Goal: Check status

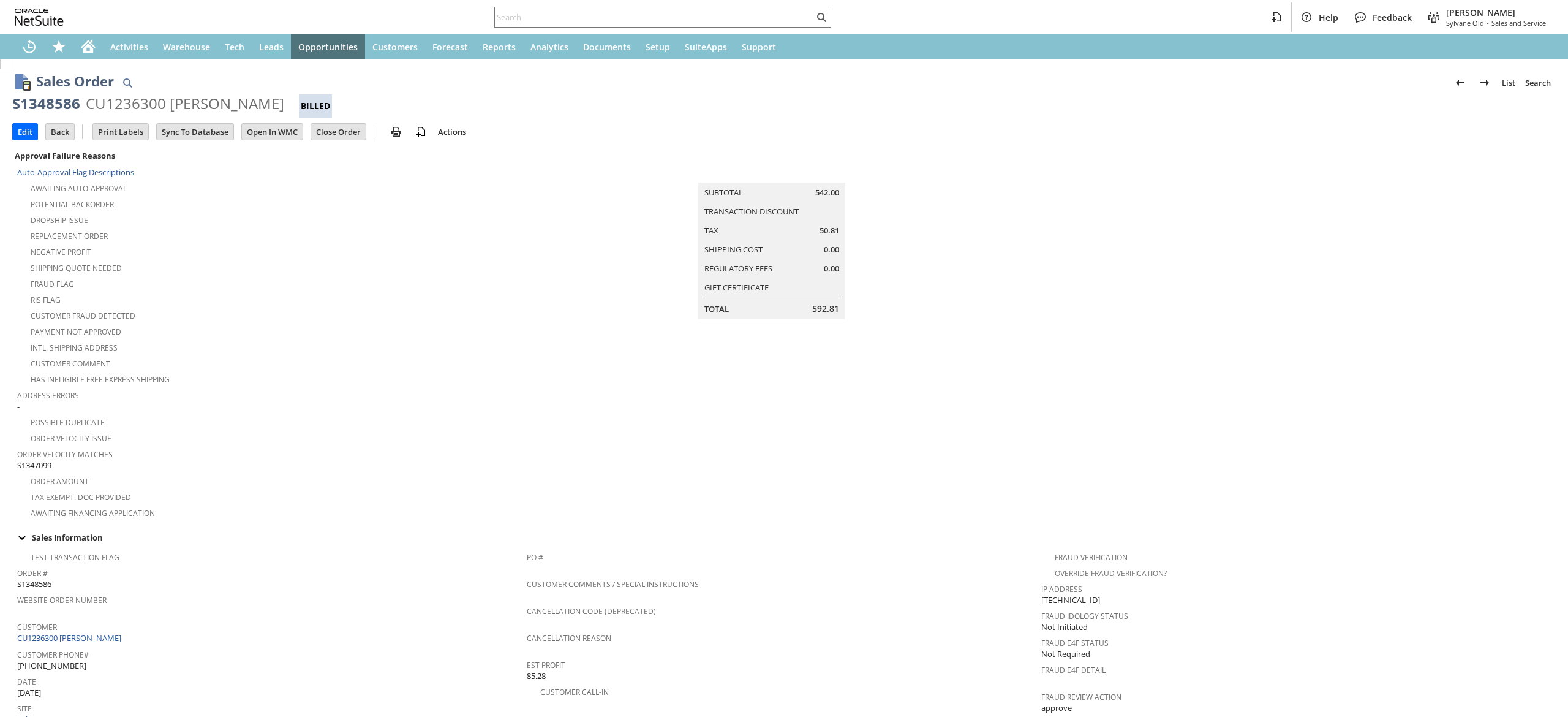
scroll to position [549, 0]
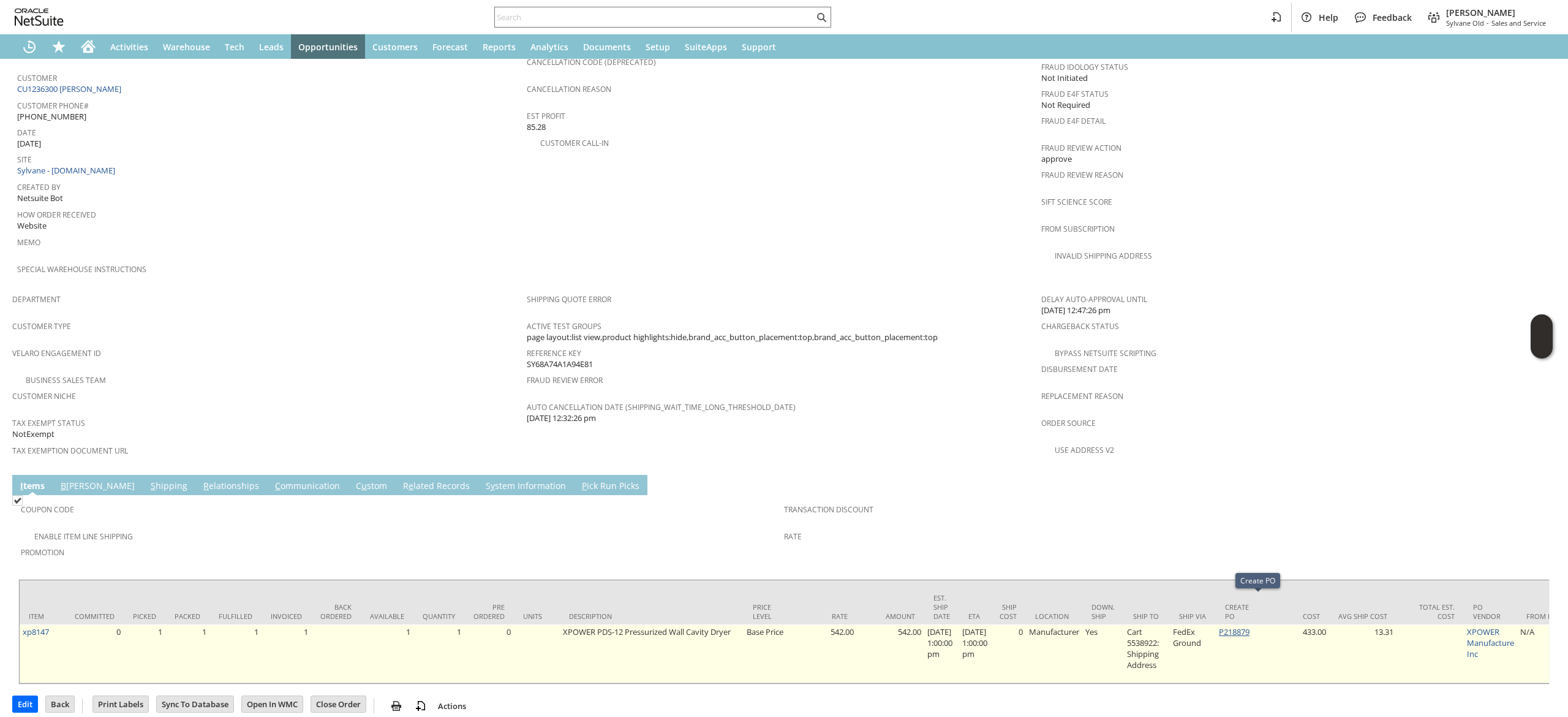
click at [1250, 626] on link "P218879" at bounding box center [1234, 631] width 30 height 11
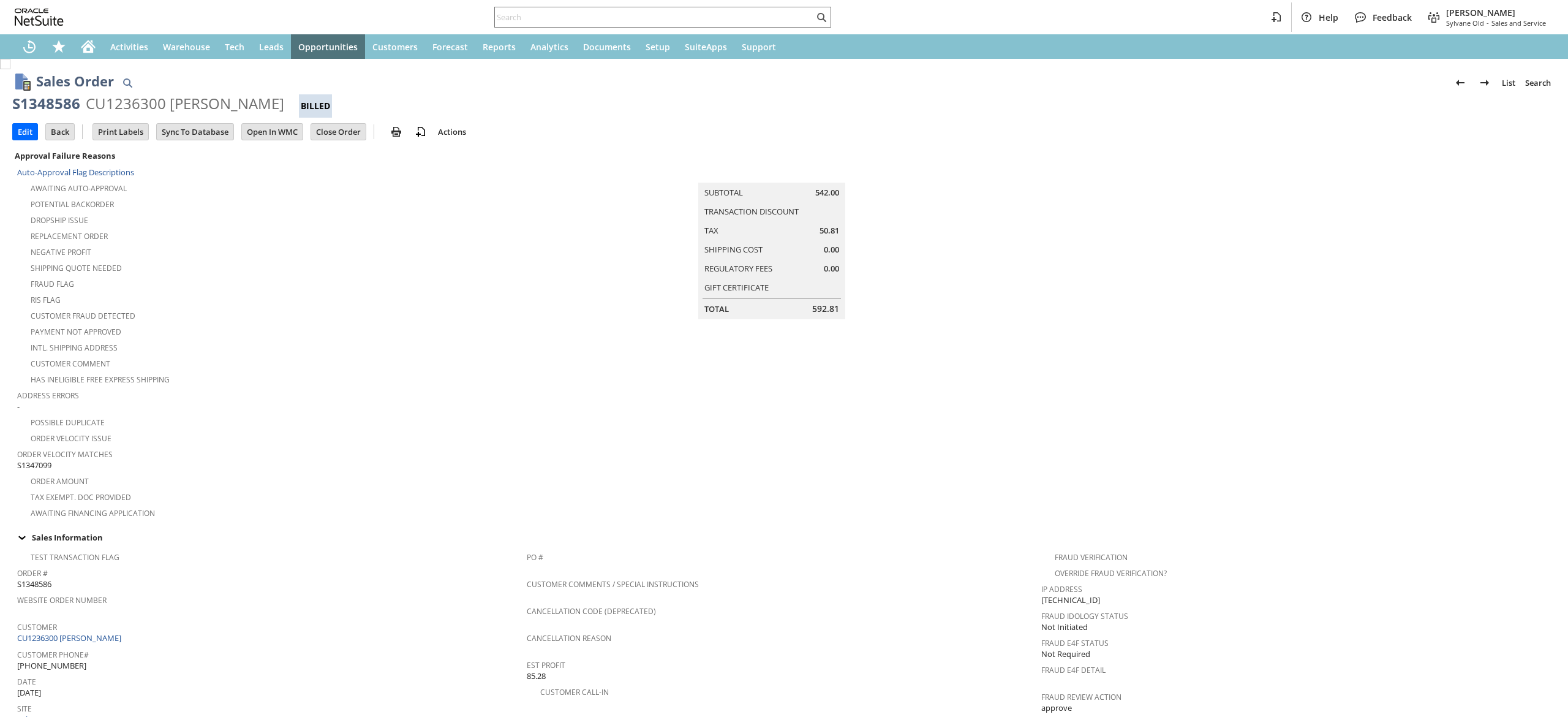
scroll to position [516, 0]
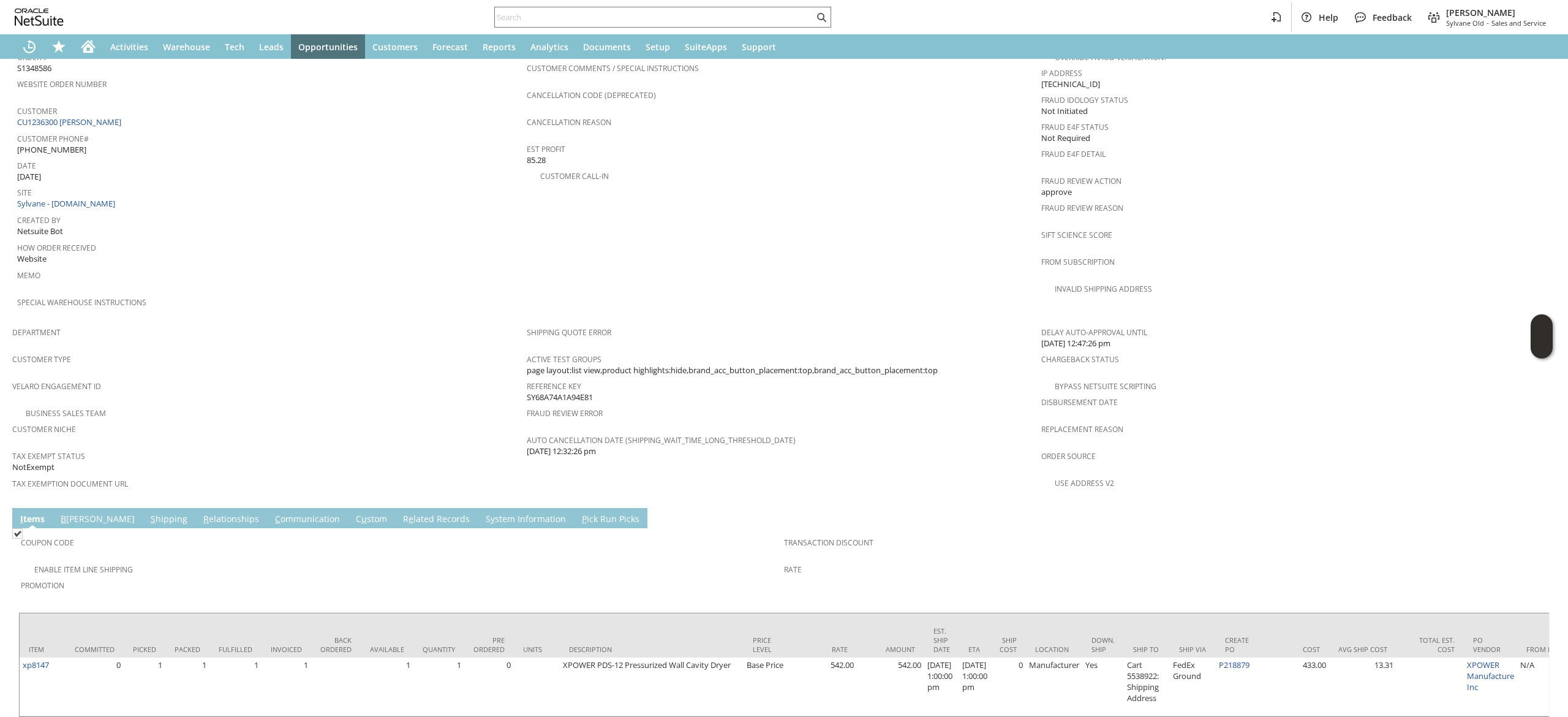
drag, startPoint x: 115, startPoint y: 494, endPoint x: 134, endPoint y: 499, distance: 19.6
click at [148, 513] on link "S hipping" at bounding box center [169, 520] width 43 height 13
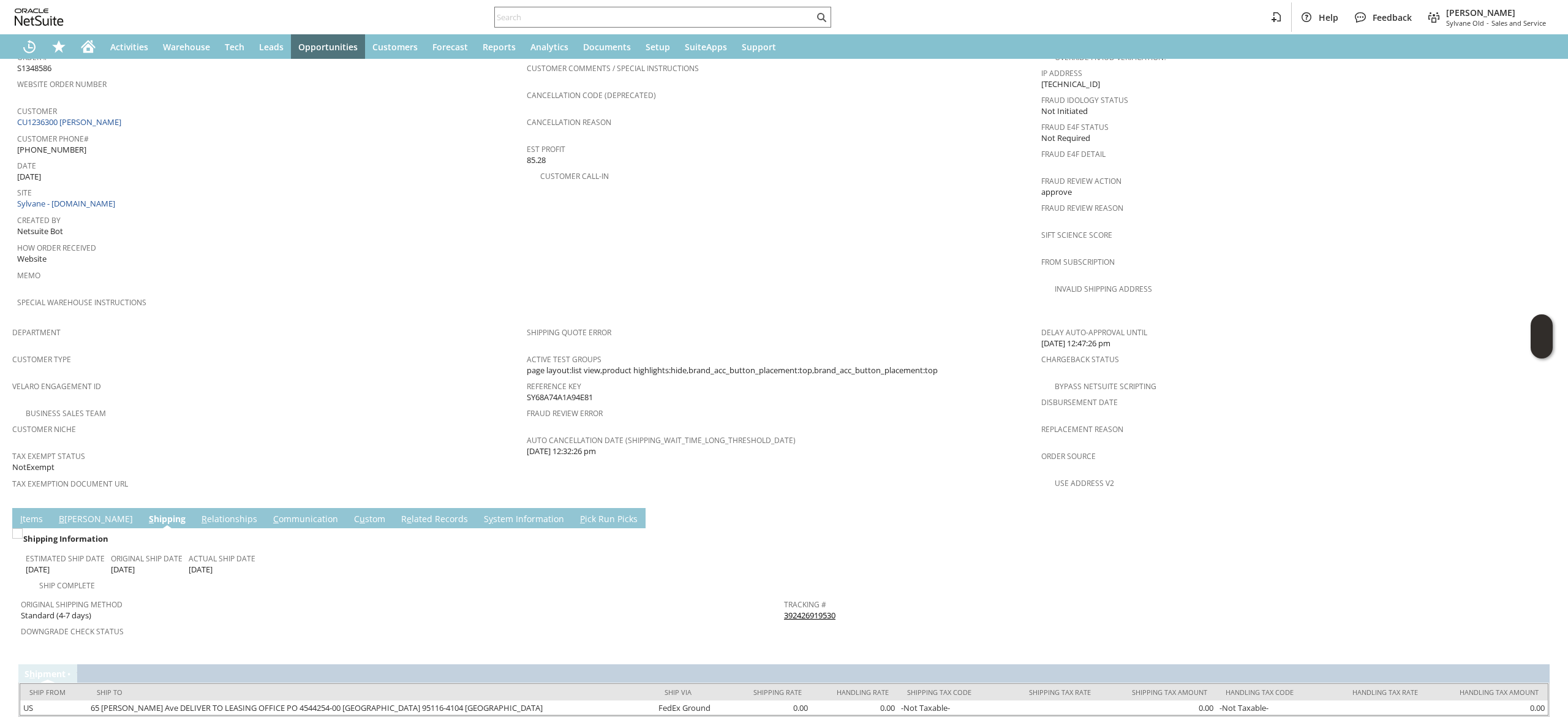
click at [793, 610] on link "392426919530" at bounding box center [810, 615] width 52 height 11
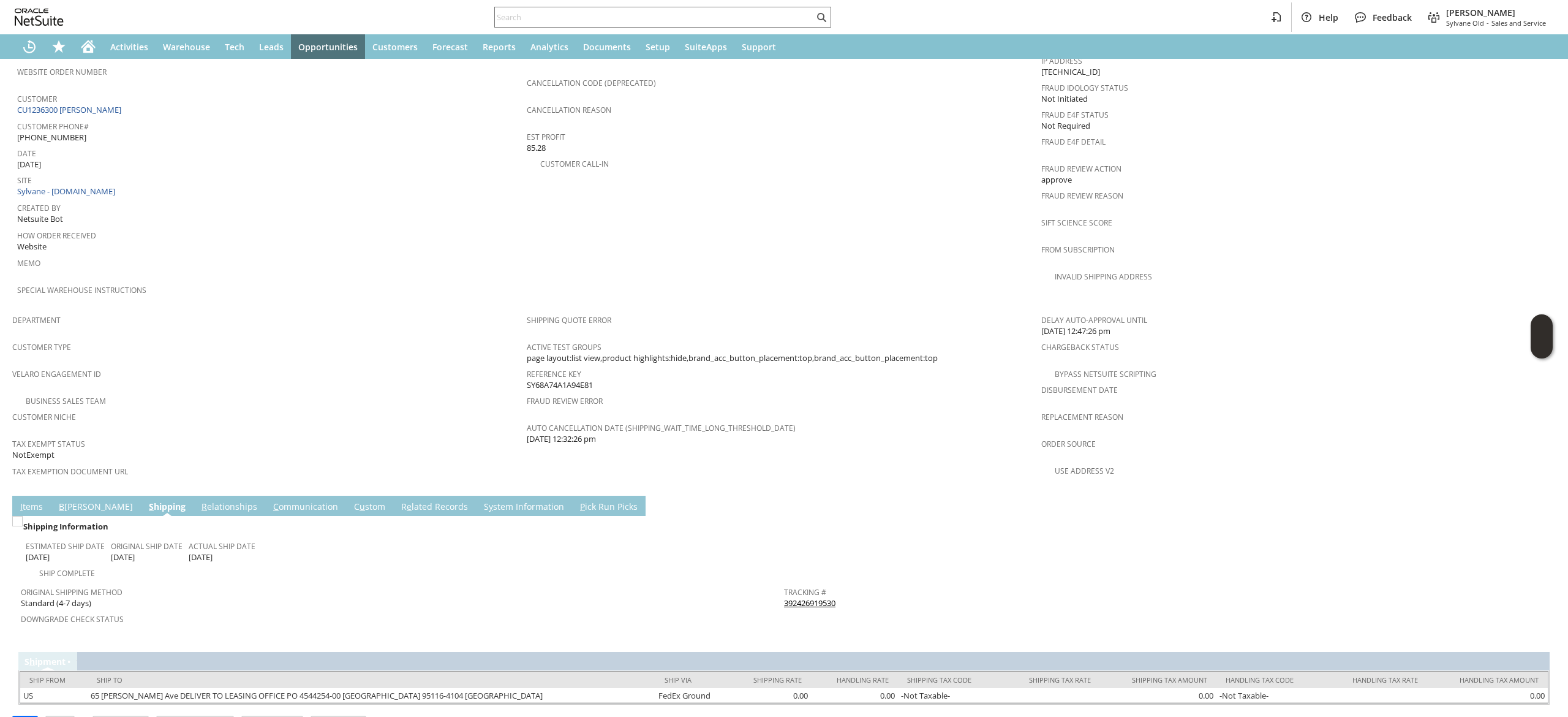
scroll to position [531, 0]
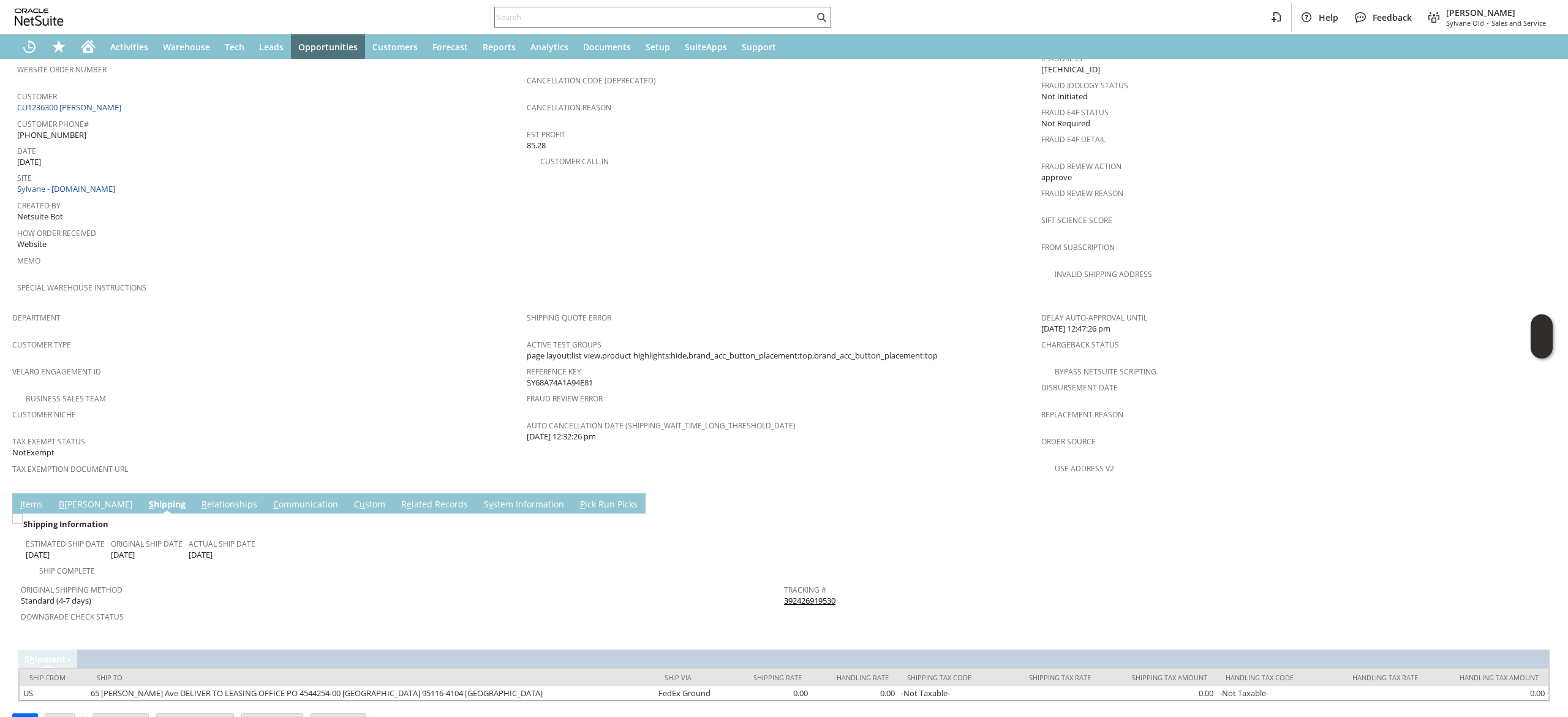
drag, startPoint x: 281, startPoint y: 475, endPoint x: 273, endPoint y: 478, distance: 8.5
click at [281, 498] on link "C ommunication" at bounding box center [306, 505] width 71 height 13
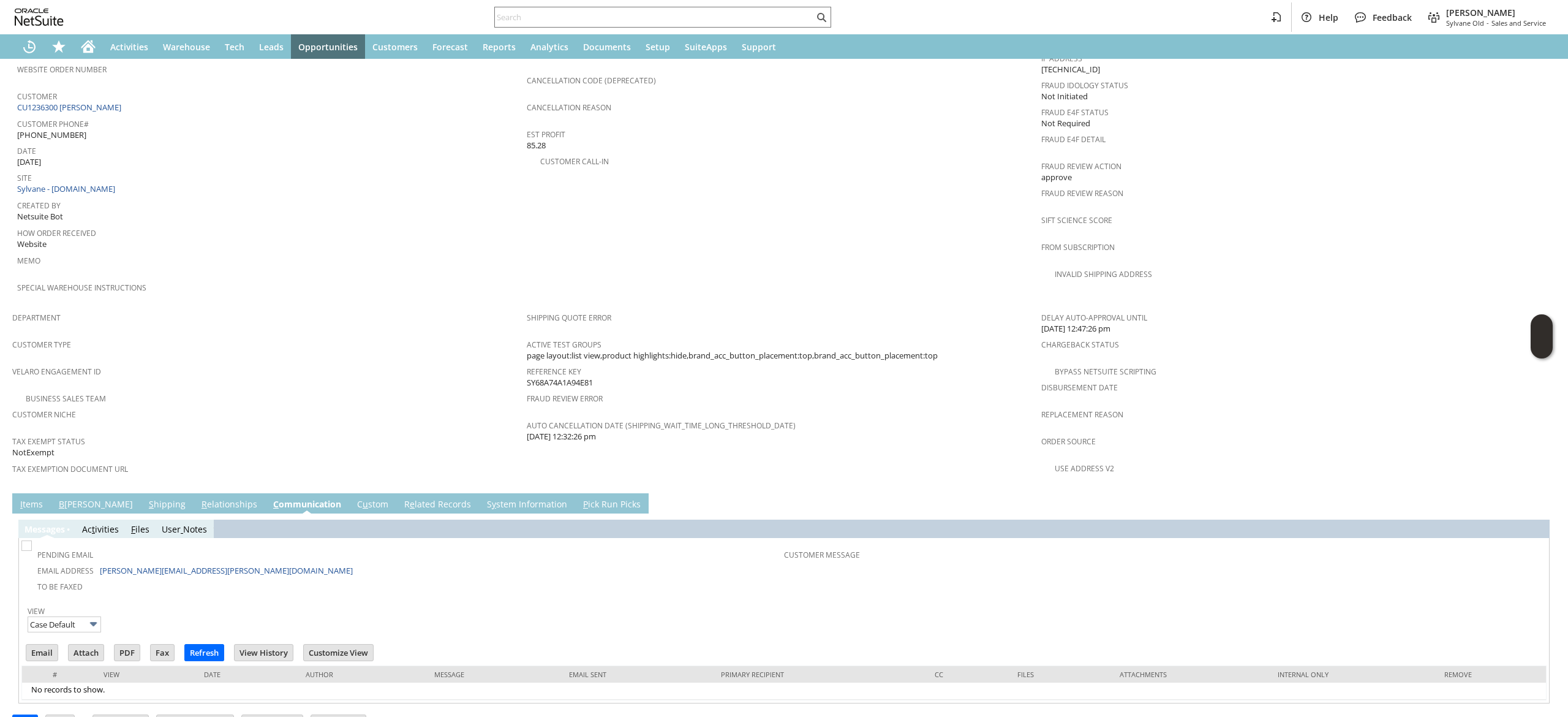
scroll to position [0, 0]
click at [50, 645] on input "Email" at bounding box center [42, 653] width 31 height 16
click at [941, 390] on div "Fraud Review Error" at bounding box center [781, 402] width 508 height 26
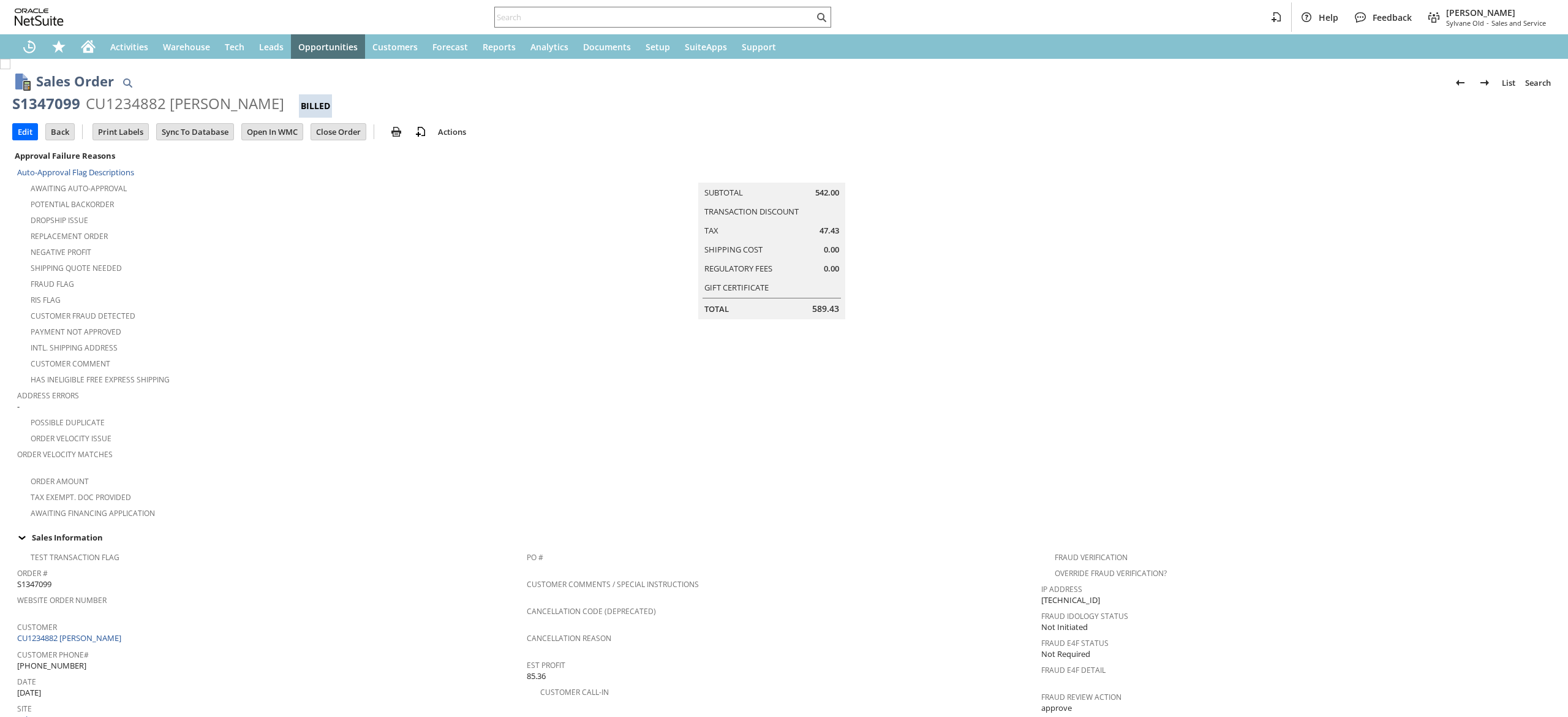
scroll to position [516, 0]
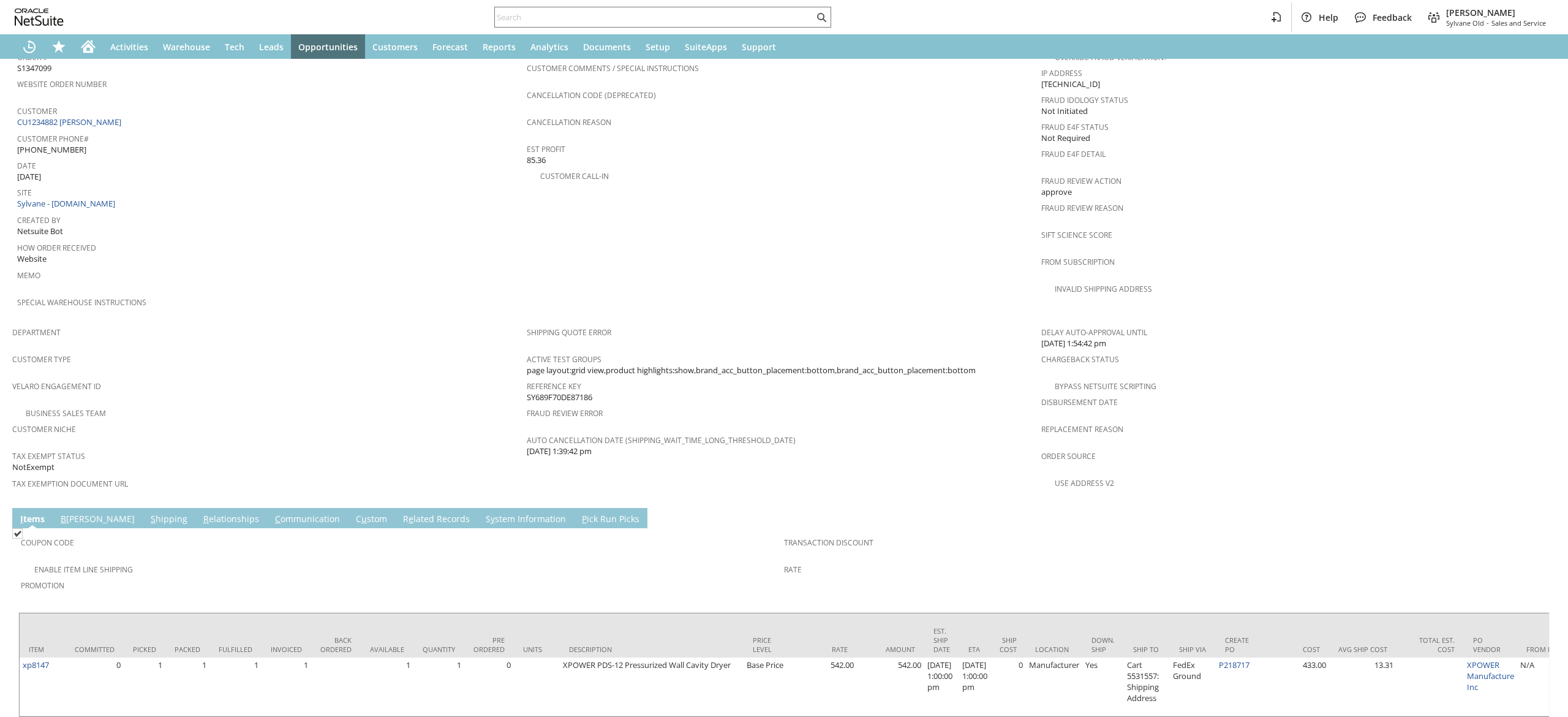
click at [143, 508] on td "S hipping" at bounding box center [168, 517] width 52 height 20
click at [148, 513] on link "S hipping" at bounding box center [169, 520] width 43 height 13
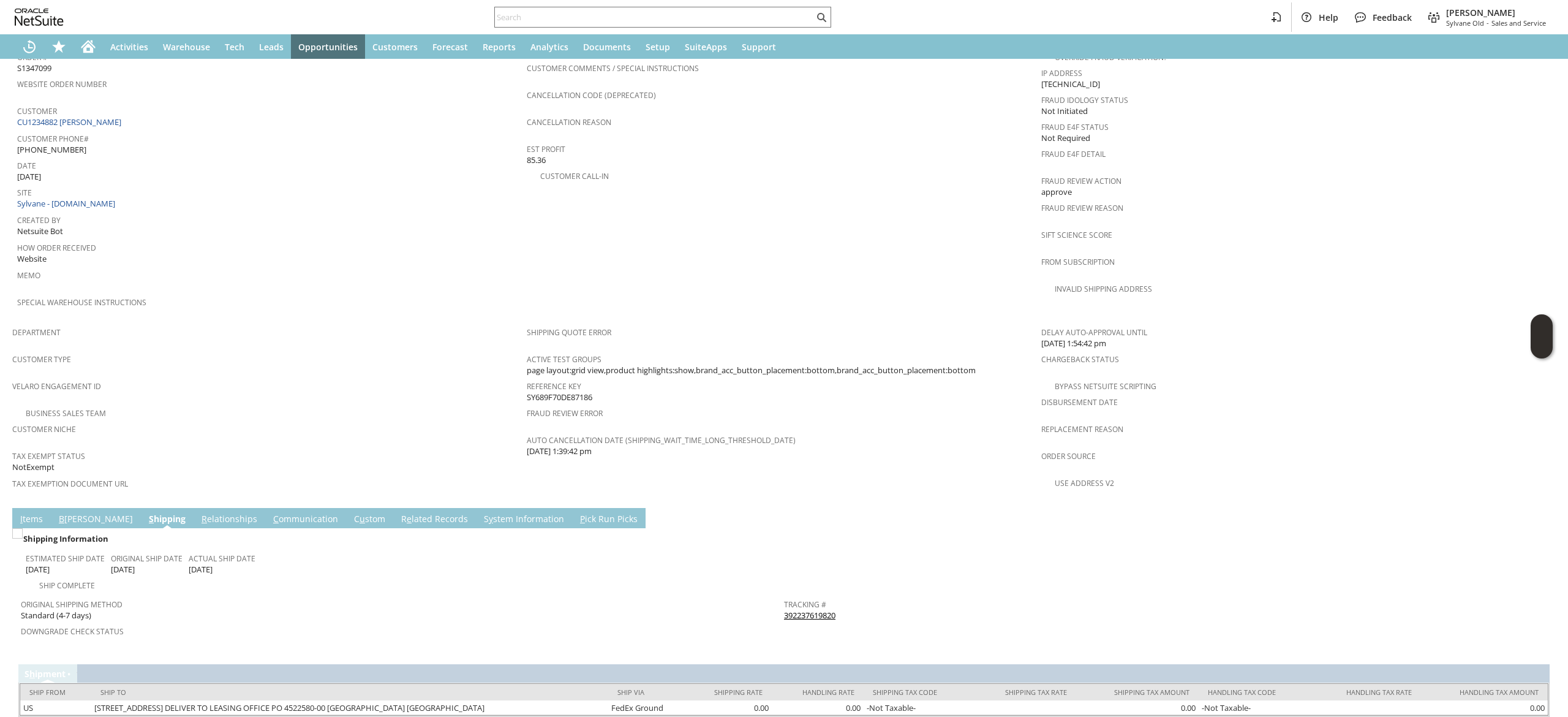
click at [819, 610] on link "392237619820" at bounding box center [810, 615] width 52 height 11
